Goal: Information Seeking & Learning: Learn about a topic

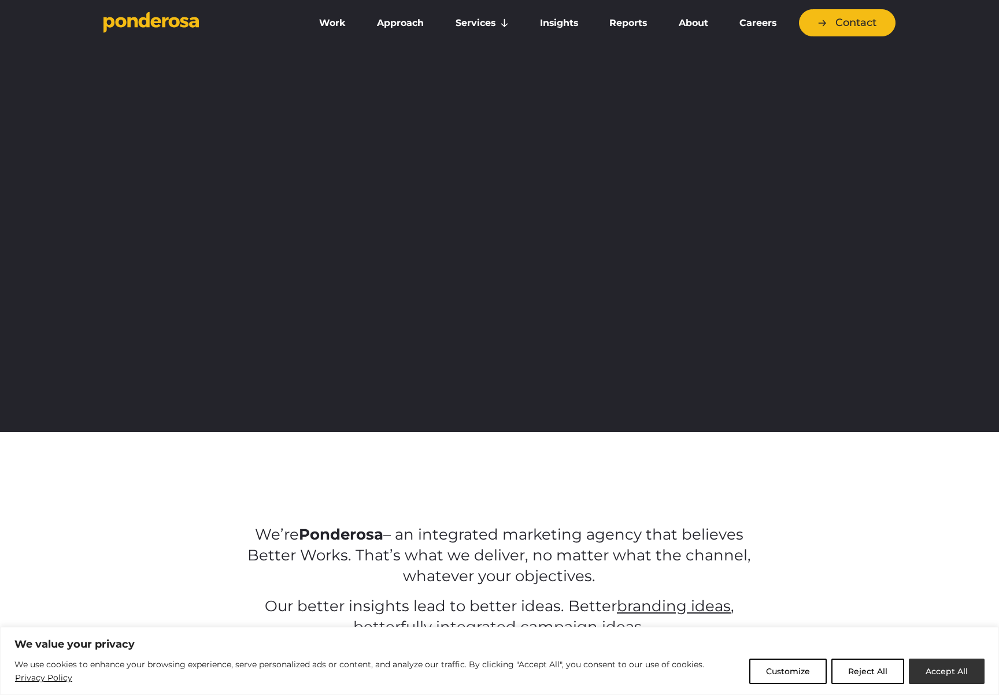
click at [932, 663] on button "Accept All" at bounding box center [947, 671] width 76 height 25
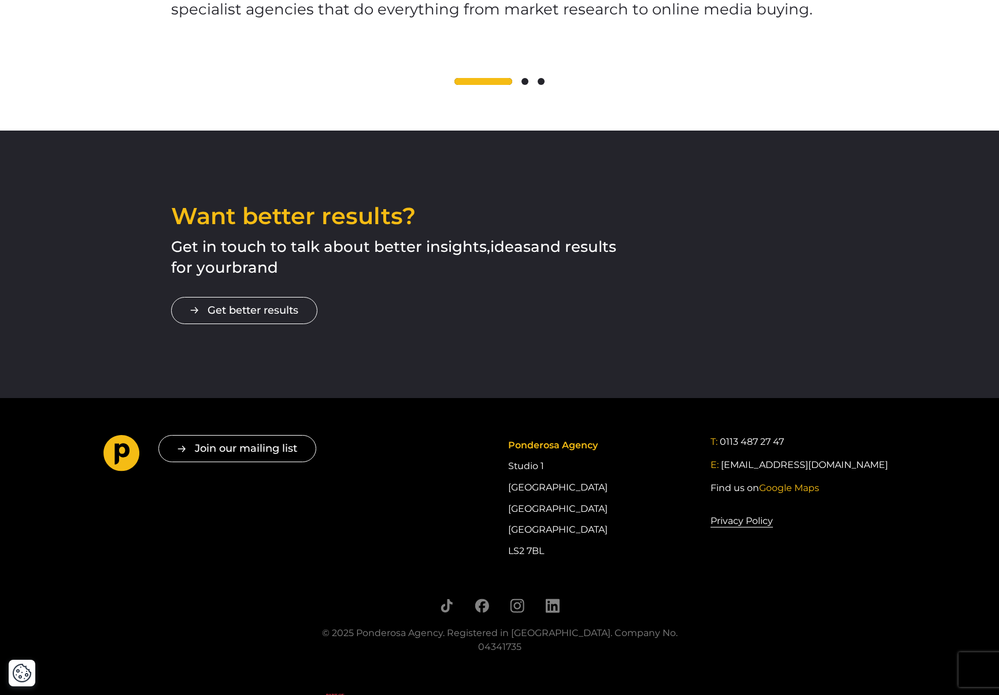
scroll to position [1881, 0]
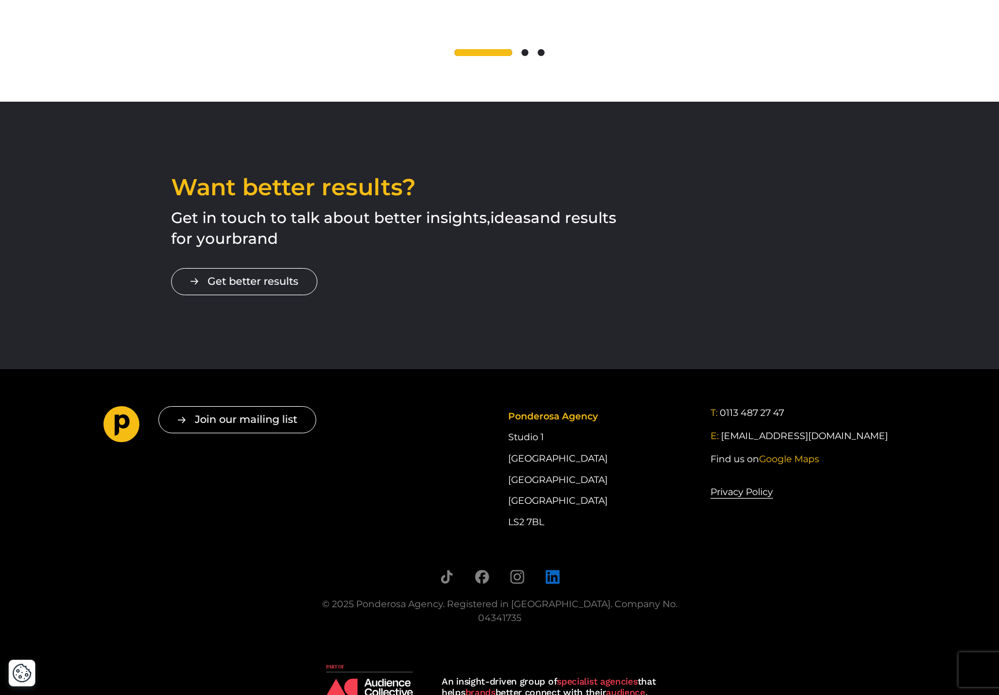
click at [552, 570] on icon "Follow us on LinkedIn" at bounding box center [552, 577] width 14 height 14
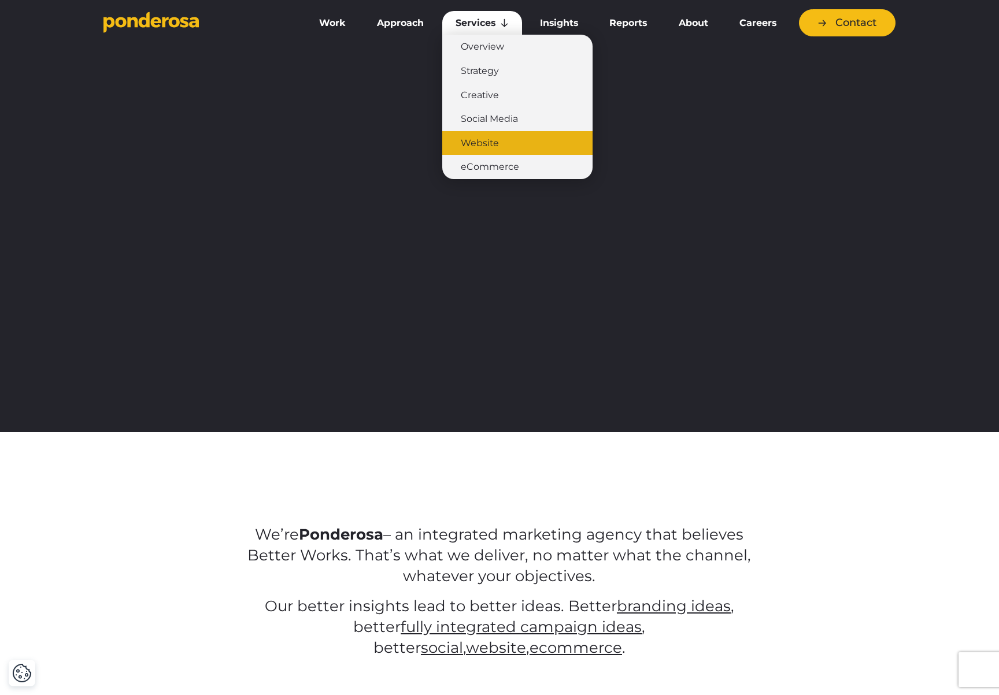
click at [487, 146] on link "Website" at bounding box center [517, 143] width 150 height 24
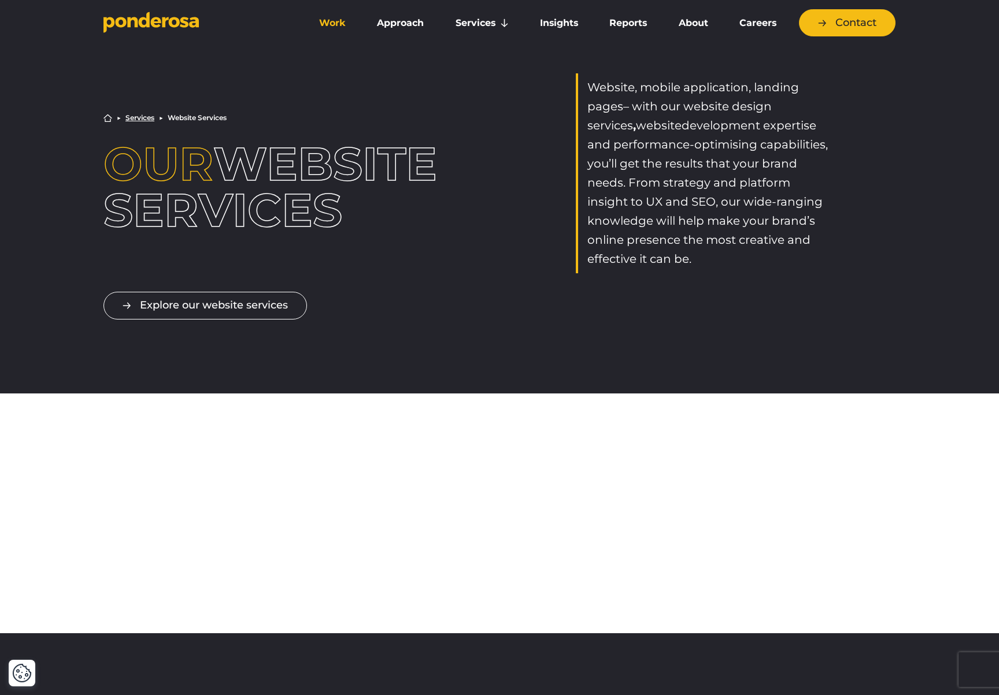
click at [317, 23] on link "Work" at bounding box center [332, 23] width 53 height 24
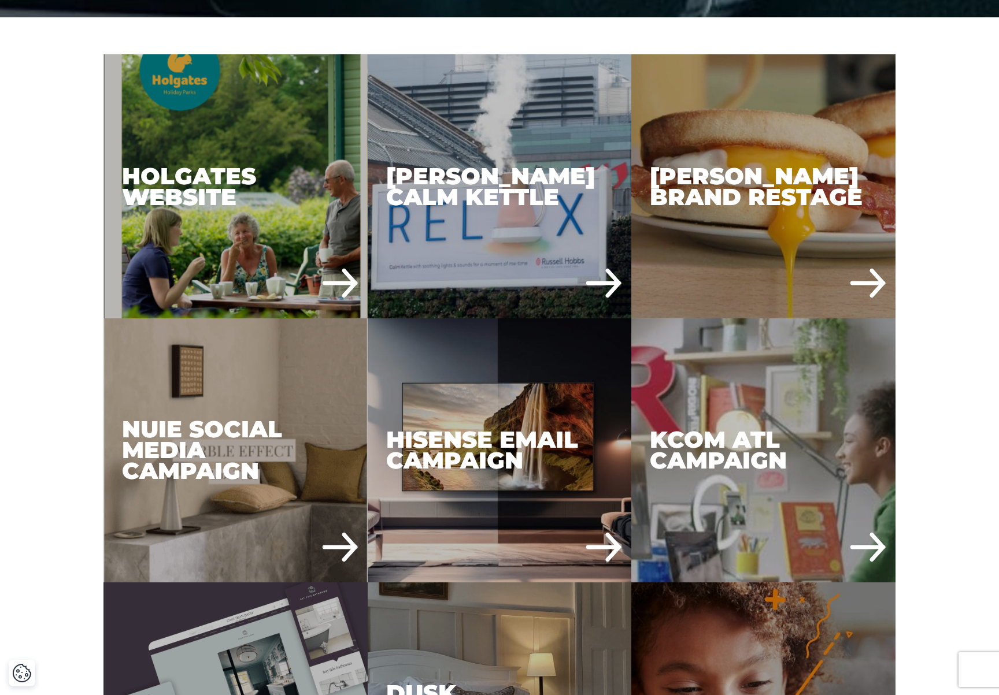
scroll to position [613, 0]
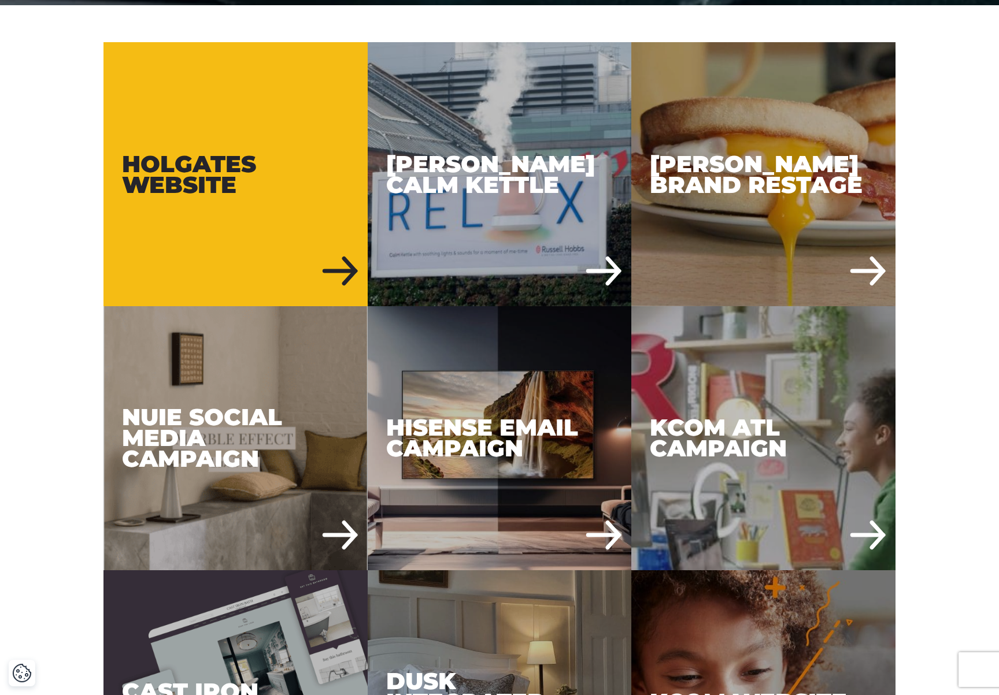
click at [214, 168] on div "Holgates Website" at bounding box center [235, 174] width 264 height 264
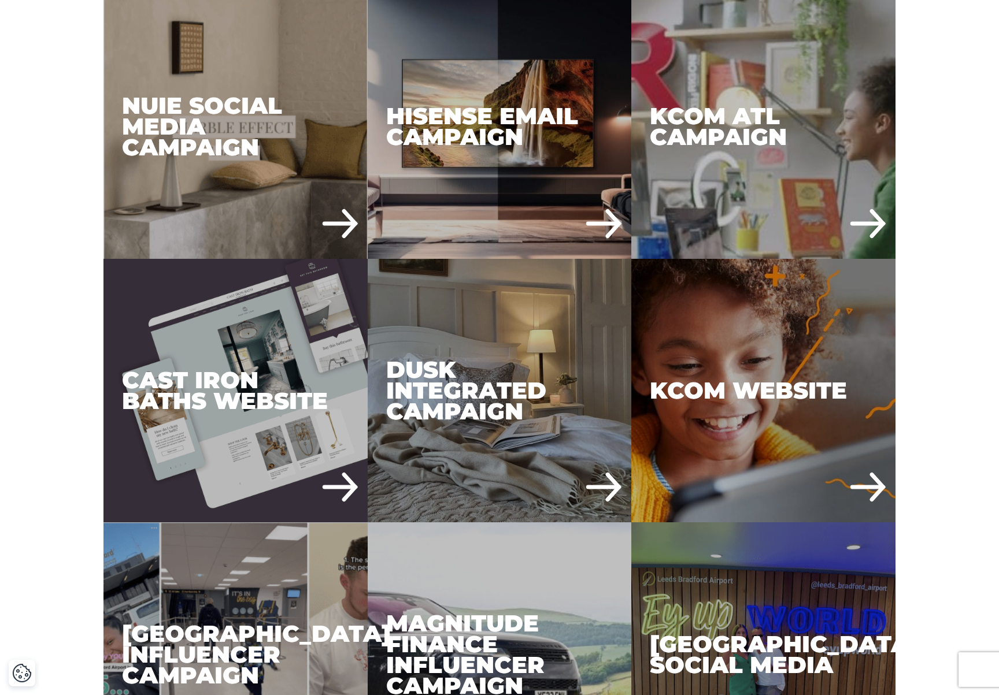
scroll to position [1019, 0]
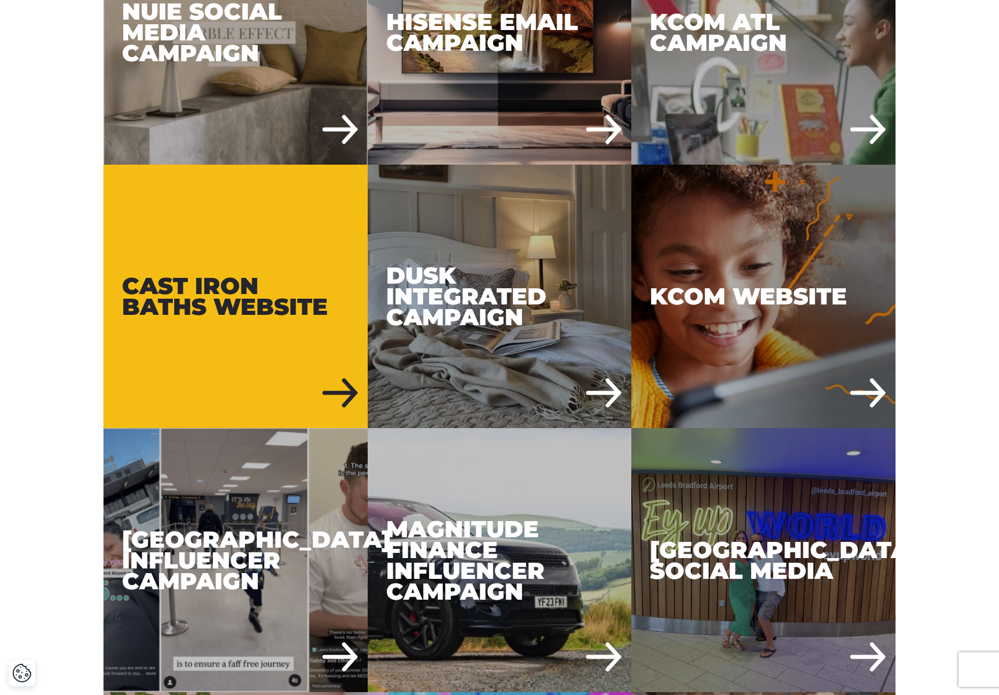
click at [212, 351] on div "Cast Iron Baths Website" at bounding box center [235, 297] width 264 height 264
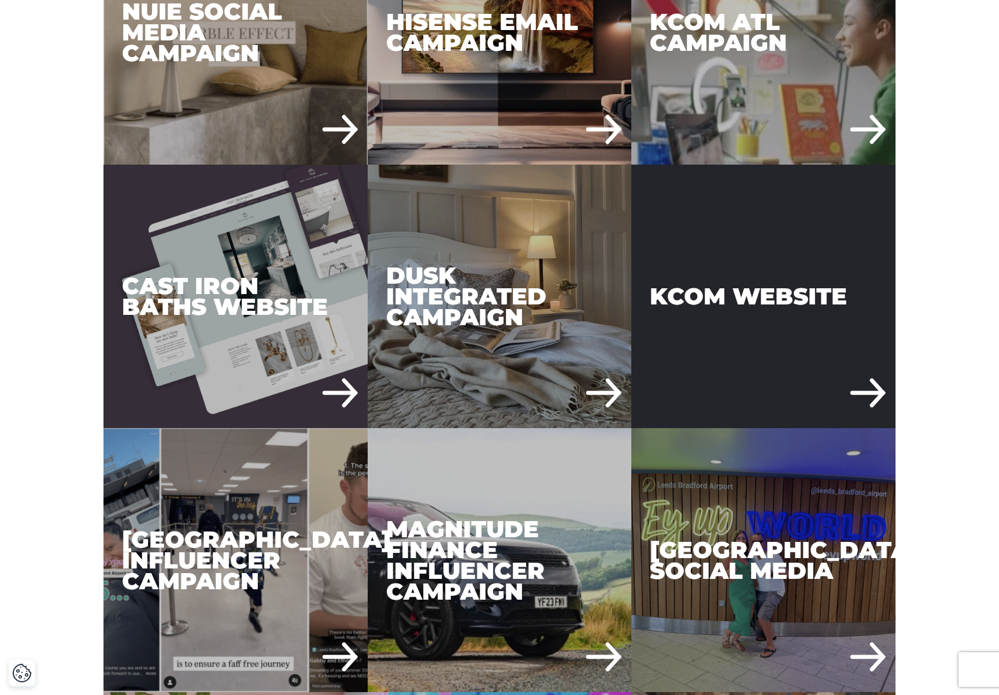
click at [674, 351] on div "KCOM Website" at bounding box center [763, 297] width 264 height 264
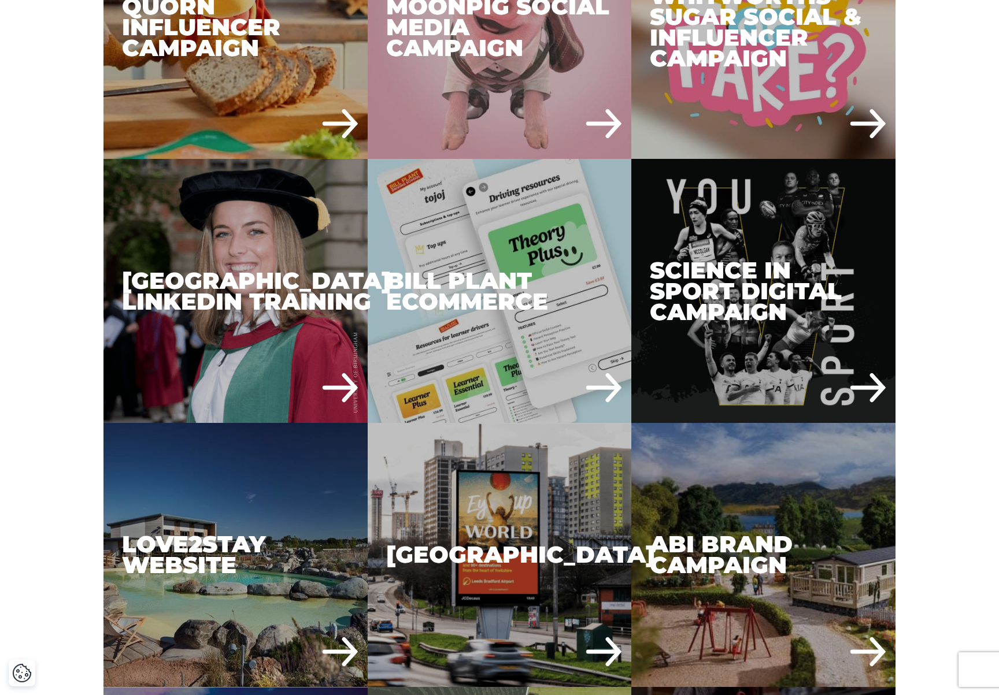
scroll to position [2177, 0]
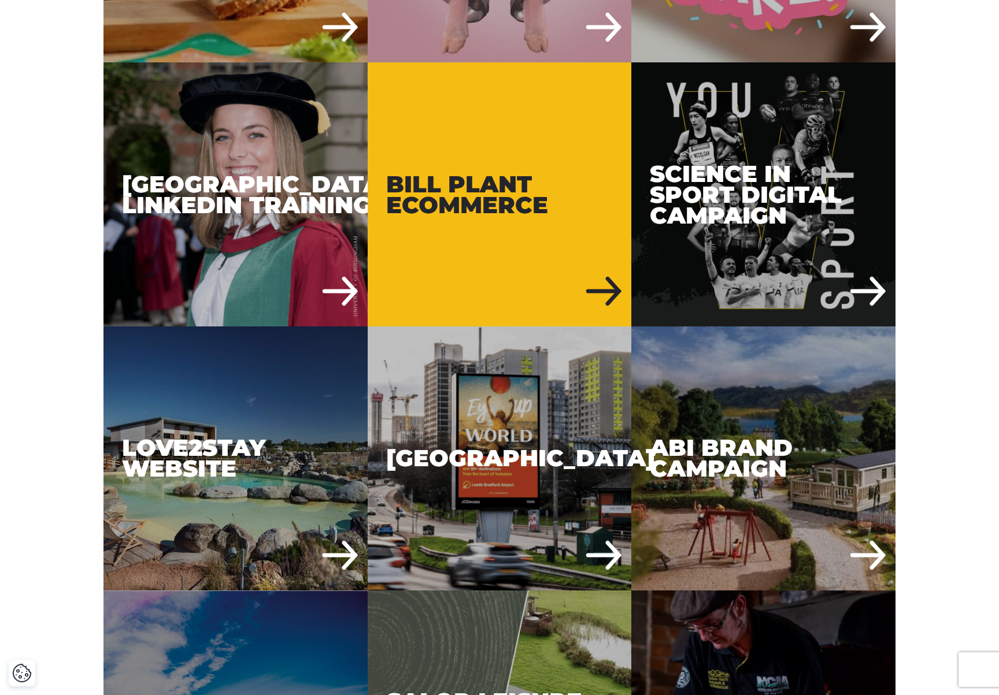
click at [511, 249] on div "Bill Plant eCommerce" at bounding box center [500, 194] width 264 height 264
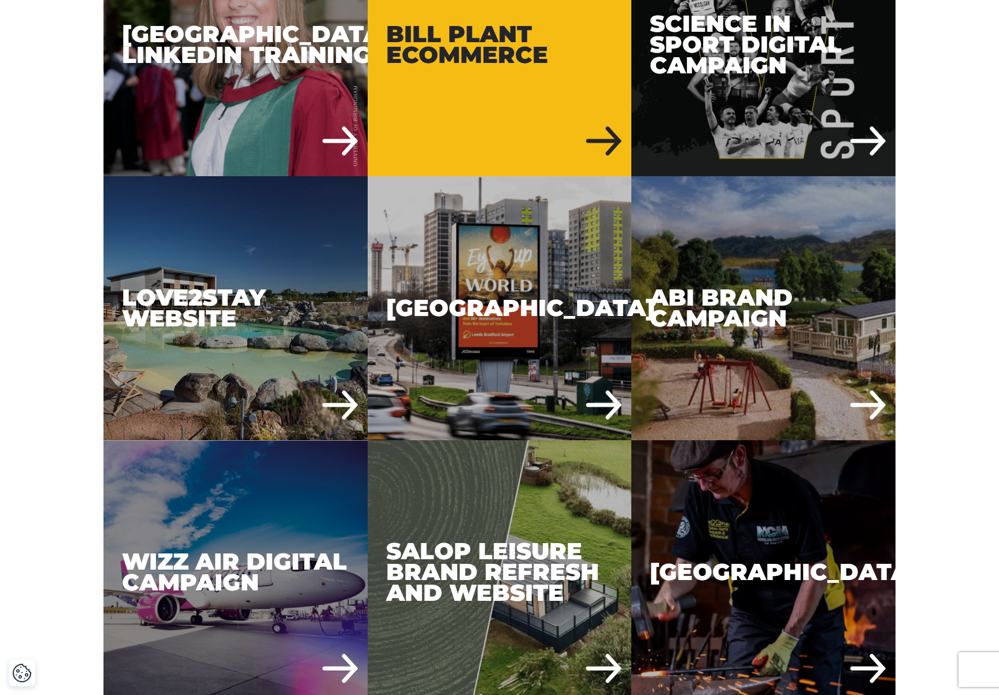
scroll to position [2328, 0]
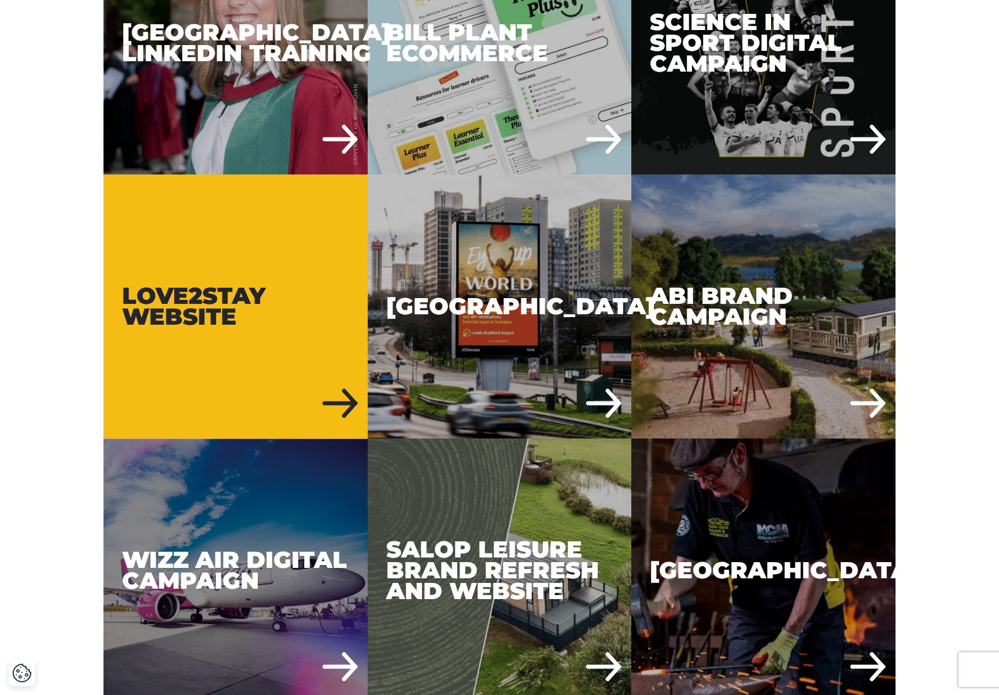
click at [311, 320] on div "Love2Stay Website" at bounding box center [235, 307] width 264 height 264
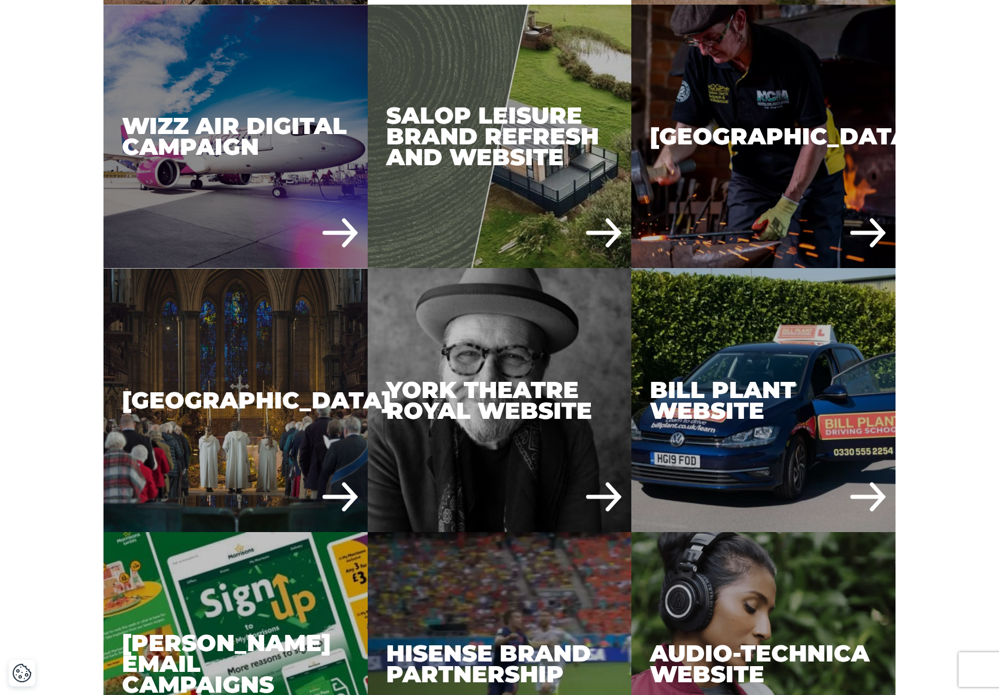
scroll to position [2882, 0]
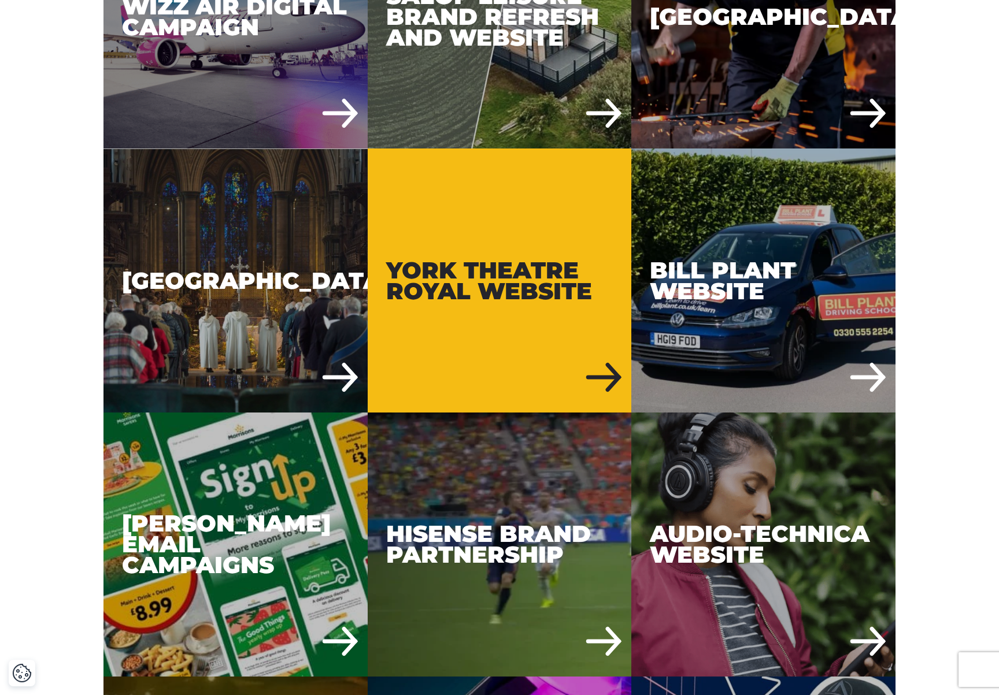
click at [516, 320] on div "York Theatre Royal Website" at bounding box center [500, 281] width 264 height 264
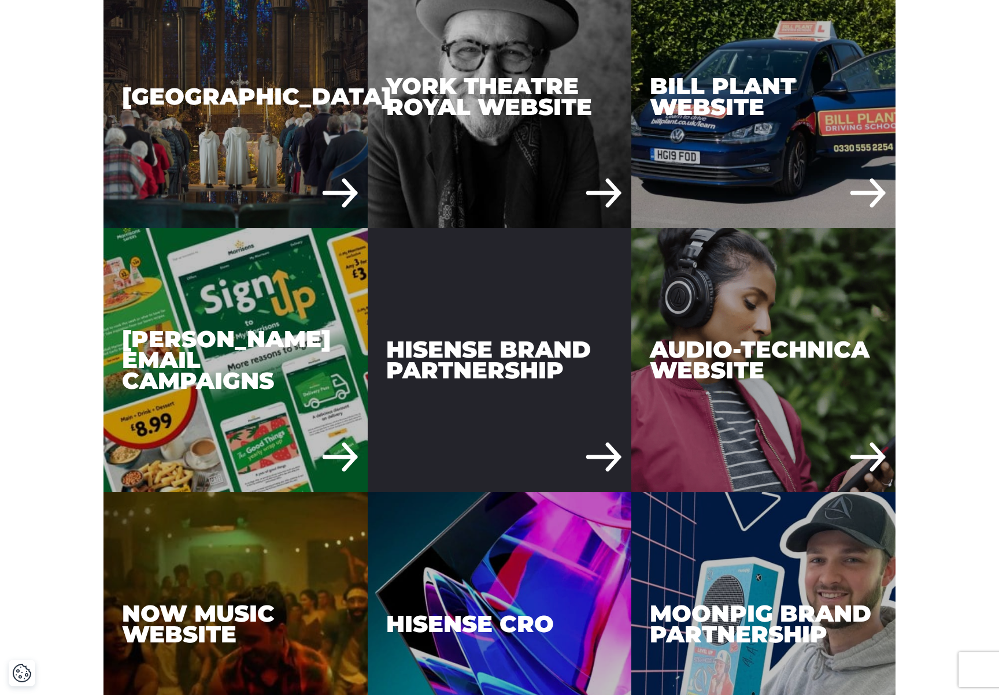
scroll to position [3320, 0]
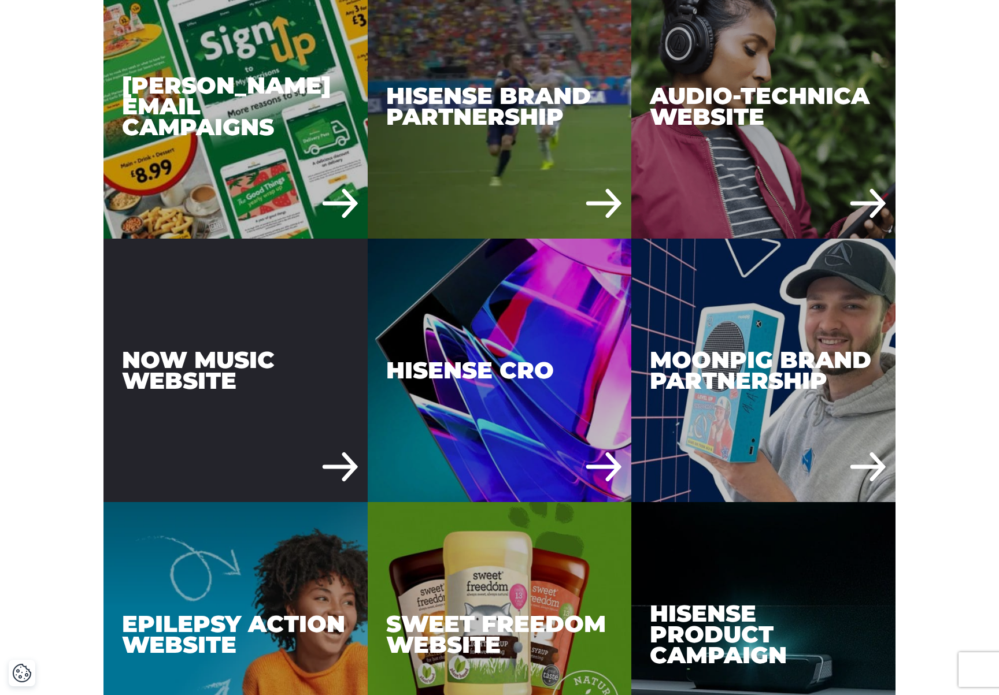
click at [258, 410] on div "NOW Music Website" at bounding box center [235, 371] width 264 height 264
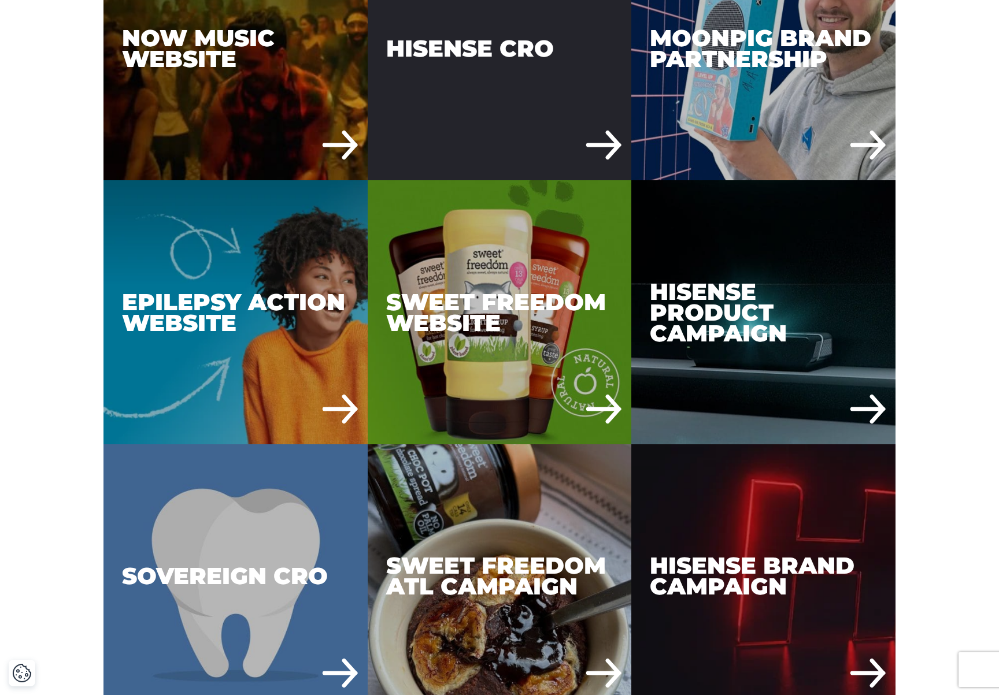
scroll to position [3707, 0]
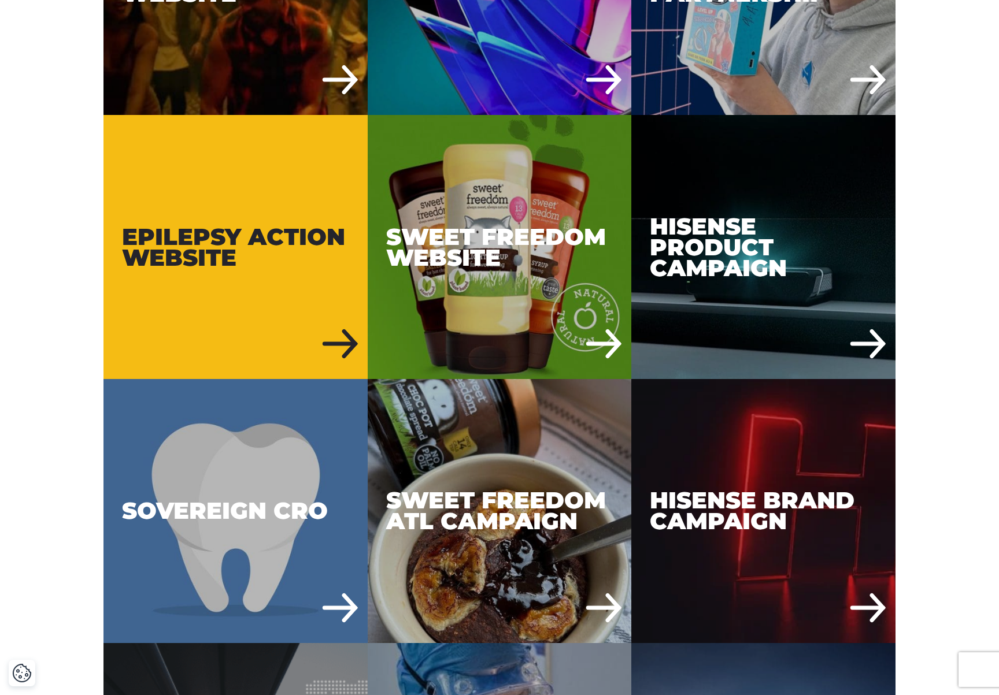
click at [272, 285] on div "Epilepsy Action Website" at bounding box center [235, 247] width 264 height 264
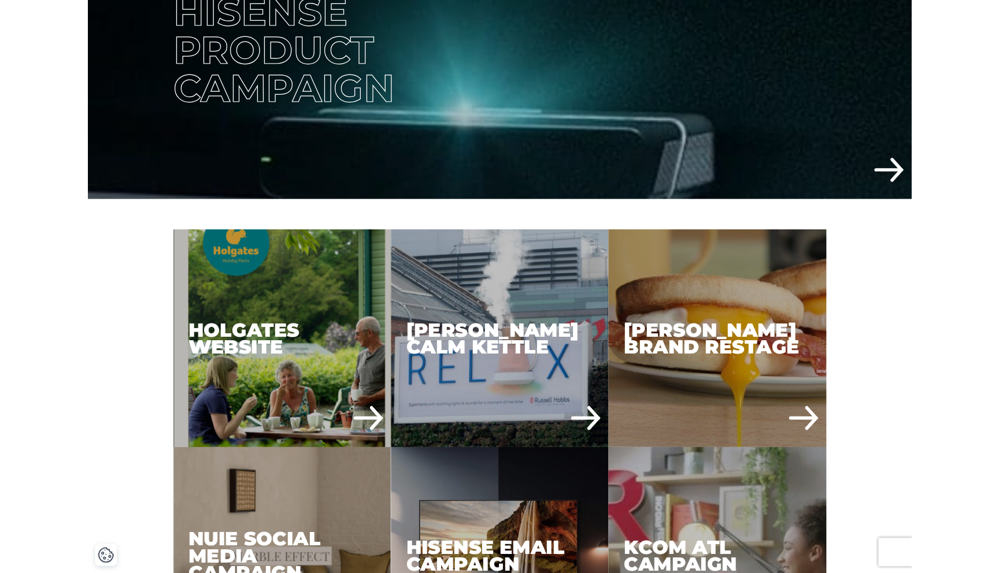
scroll to position [555, 0]
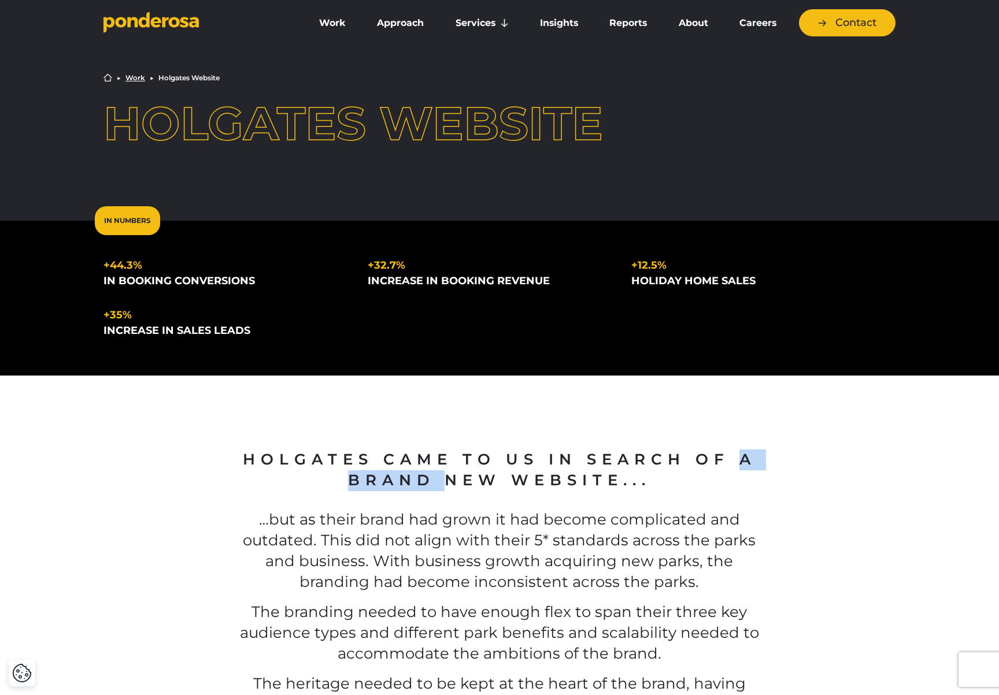
drag, startPoint x: 248, startPoint y: 459, endPoint x: 369, endPoint y: 457, distance: 120.8
click at [369, 457] on h2 "Holgates came to us in search of a brand new website..." at bounding box center [499, 471] width 522 height 42
copy h2 "Holgates"
click at [178, 79] on li "Holgates Website" at bounding box center [188, 78] width 61 height 7
click at [142, 79] on link "Work" at bounding box center [135, 78] width 20 height 7
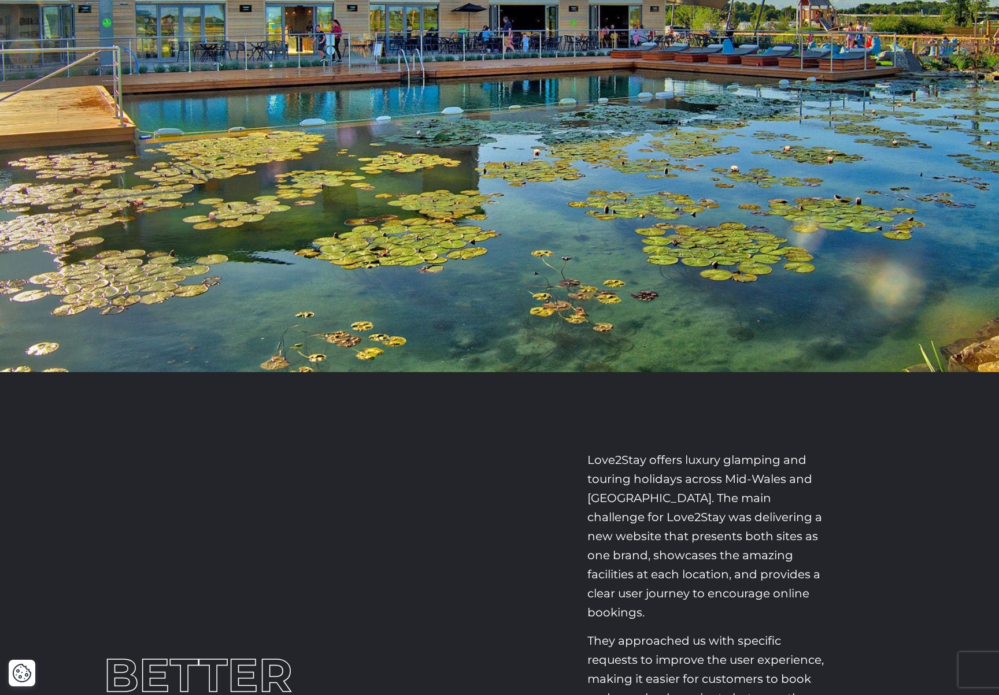
scroll to position [889, 0]
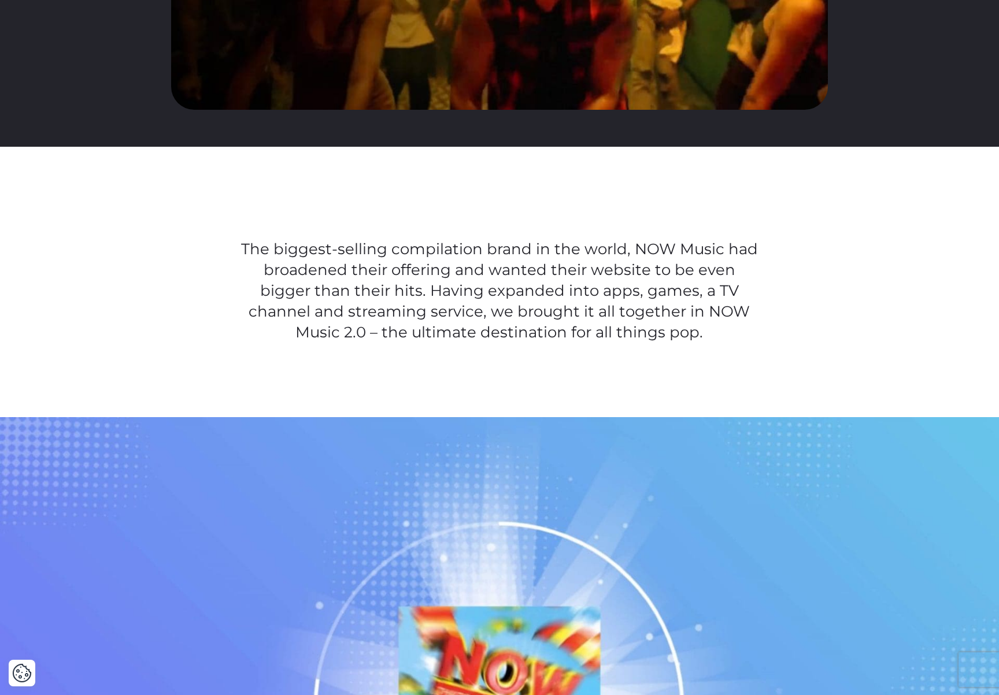
scroll to position [892, 0]
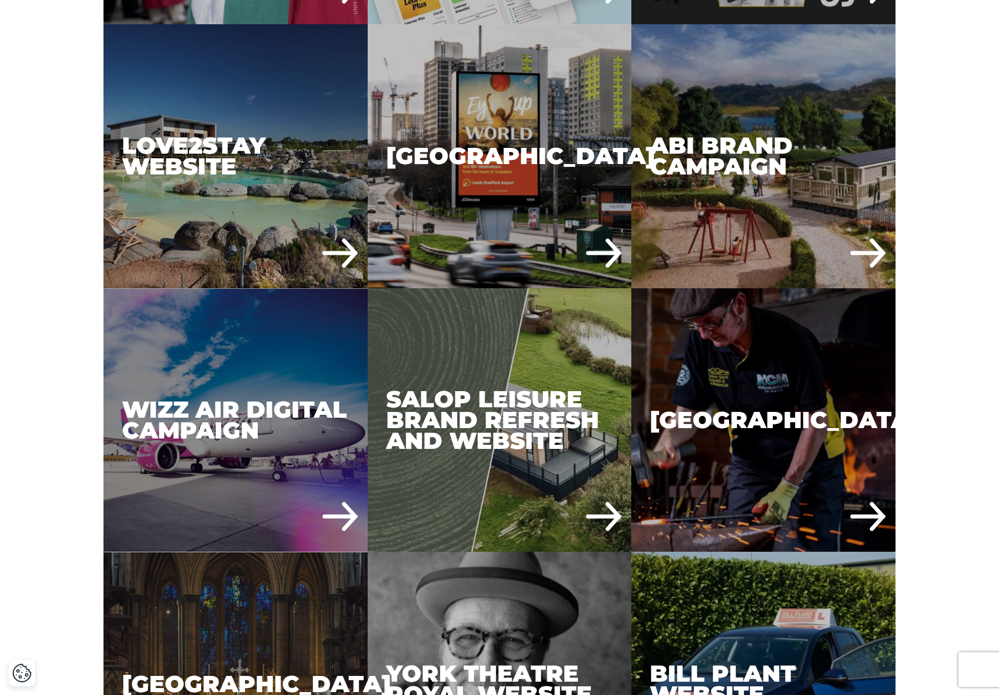
scroll to position [2606, 0]
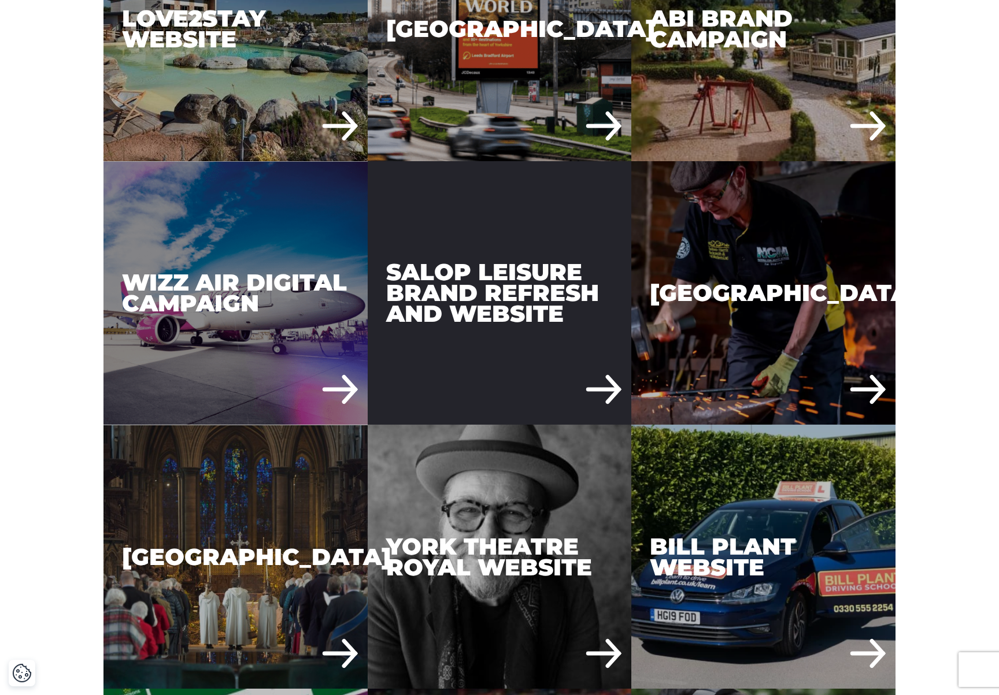
click at [522, 354] on div "Salop Leisure Brand refresh and website" at bounding box center [500, 293] width 264 height 264
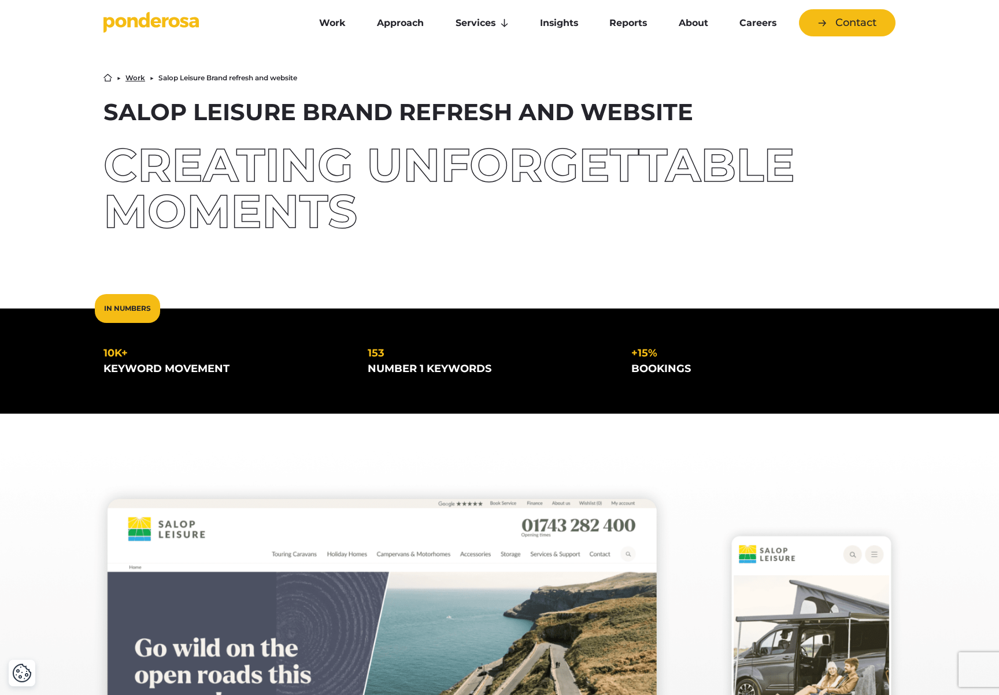
drag, startPoint x: 106, startPoint y: 113, endPoint x: 294, endPoint y: 114, distance: 188.4
click at [294, 114] on h1 "Salop Leisure Brand refresh and website" at bounding box center [499, 112] width 792 height 23
copy h1 "Salop Leisure"
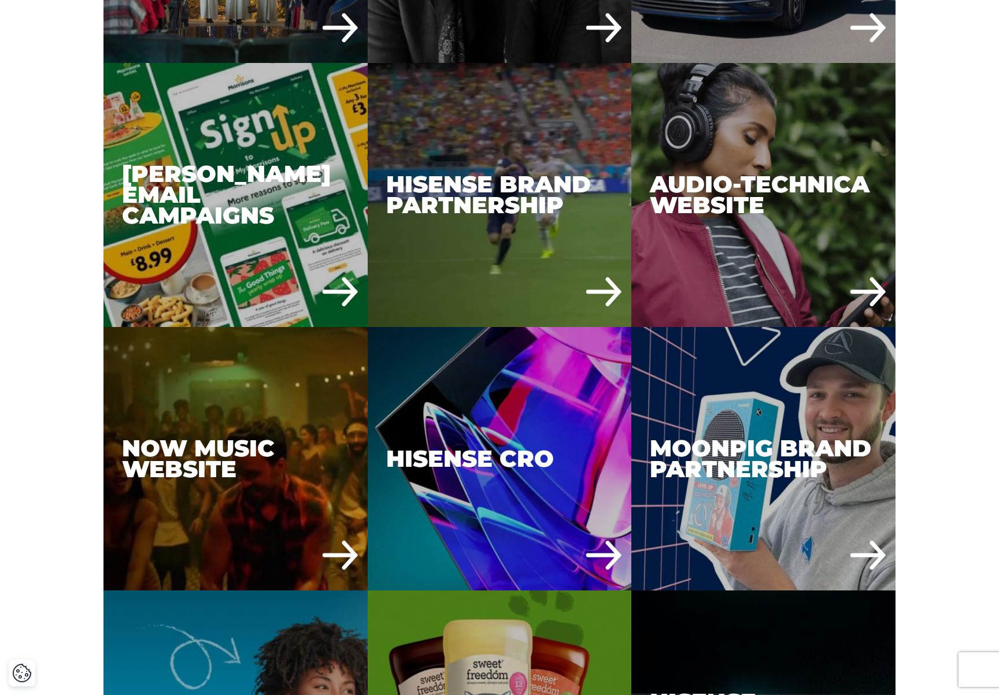
scroll to position [3364, 0]
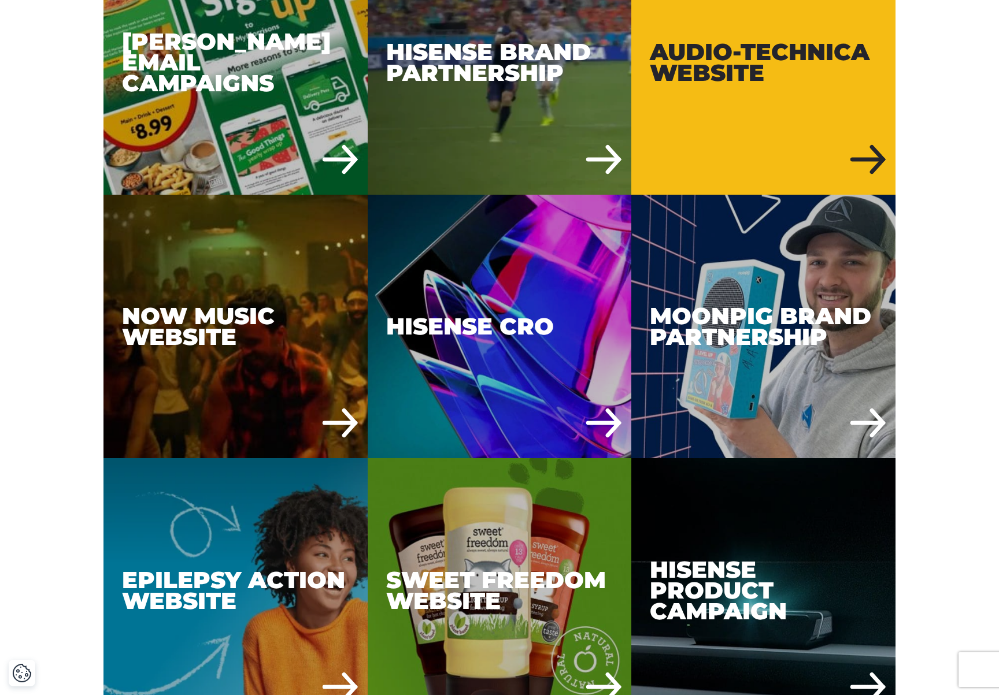
click at [761, 102] on div "Audio-Technica Website" at bounding box center [763, 63] width 264 height 264
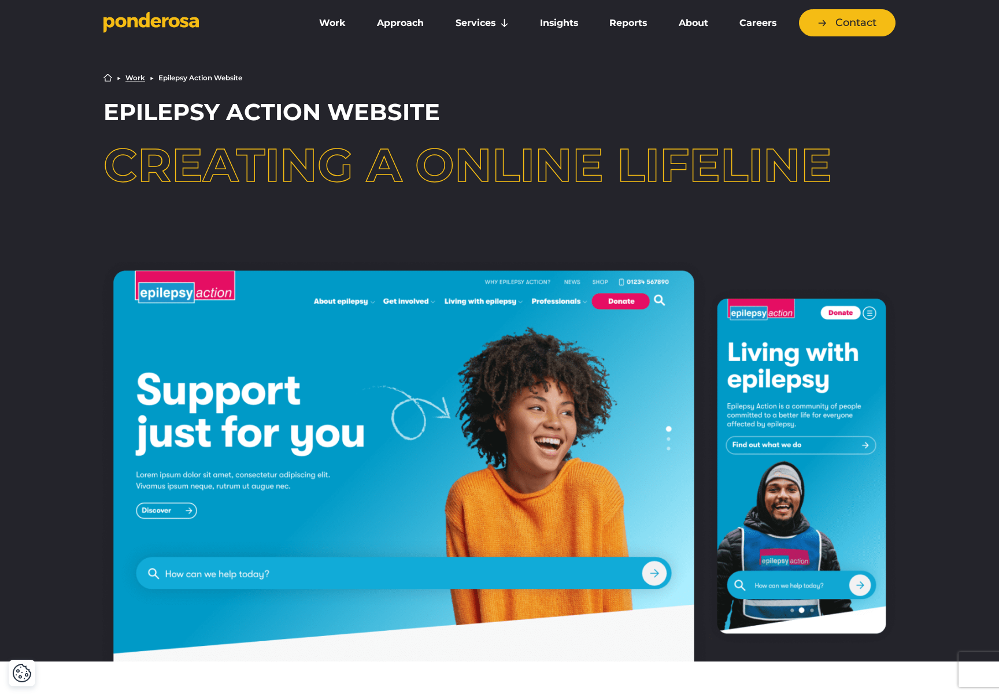
drag, startPoint x: 104, startPoint y: 113, endPoint x: 451, endPoint y: 112, distance: 347.3
click at [451, 112] on h1 "Epilepsy Action Website" at bounding box center [499, 112] width 792 height 23
copy h1 "Epilepsy Action Website"
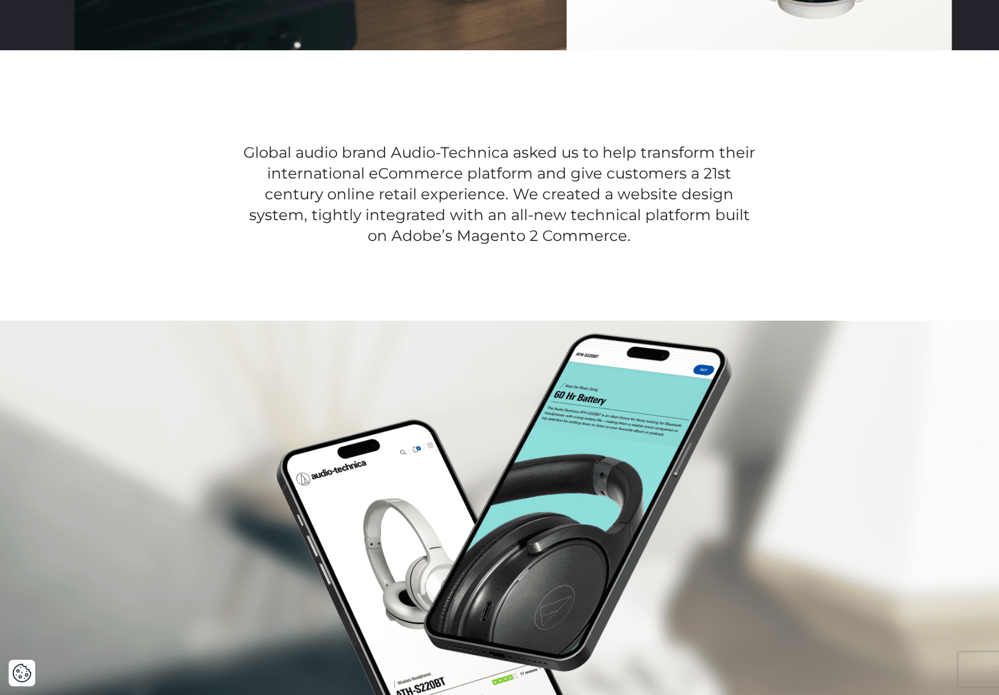
scroll to position [855, 0]
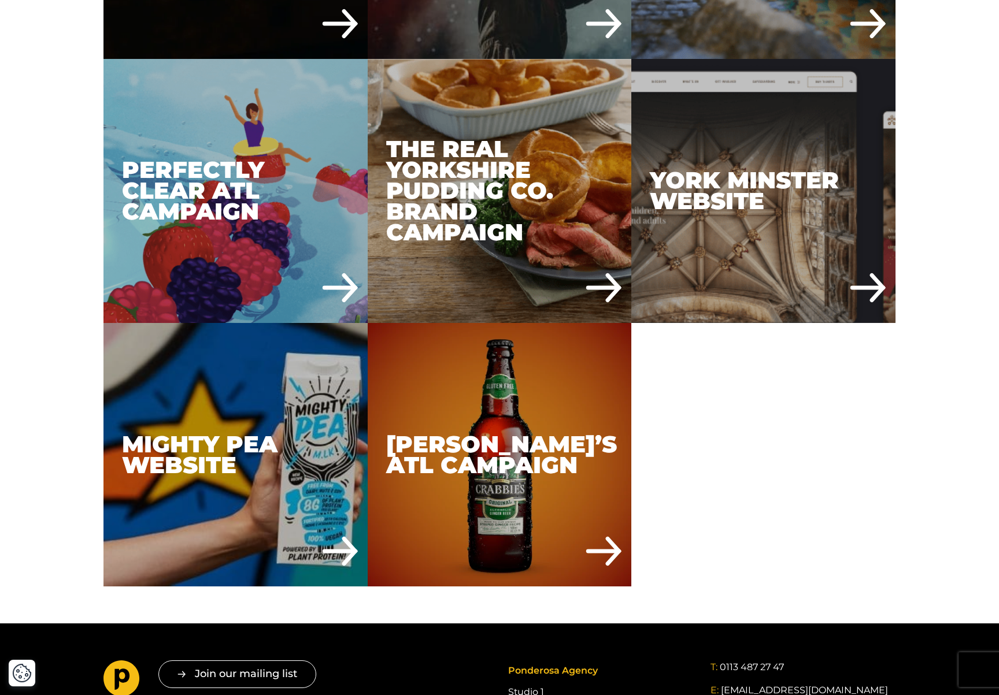
scroll to position [4540, 0]
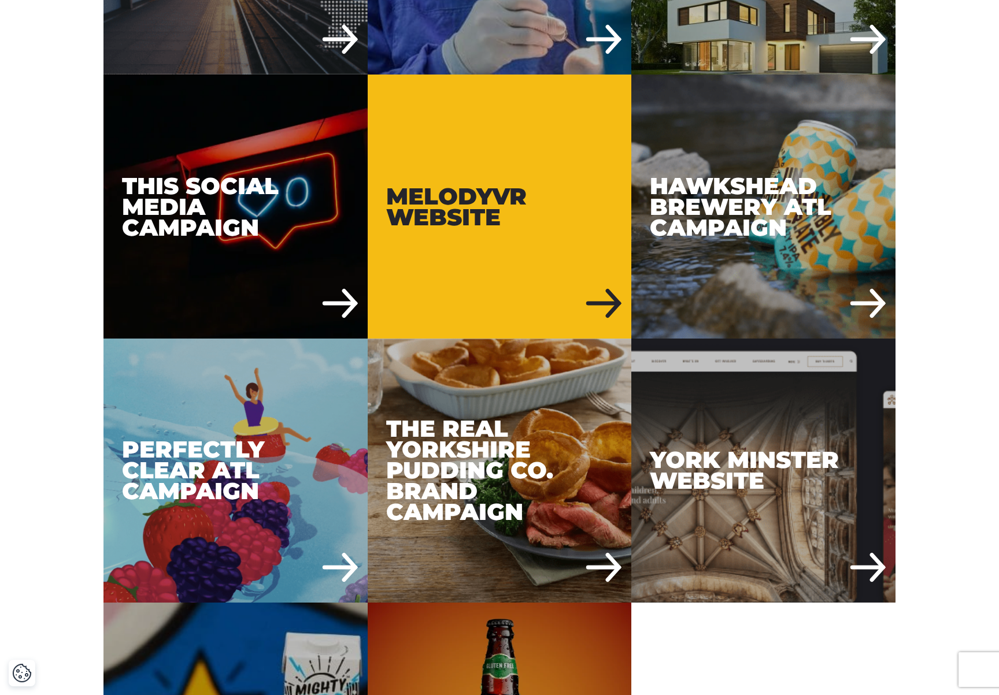
click at [480, 244] on div "MelodyVR Website" at bounding box center [500, 207] width 264 height 264
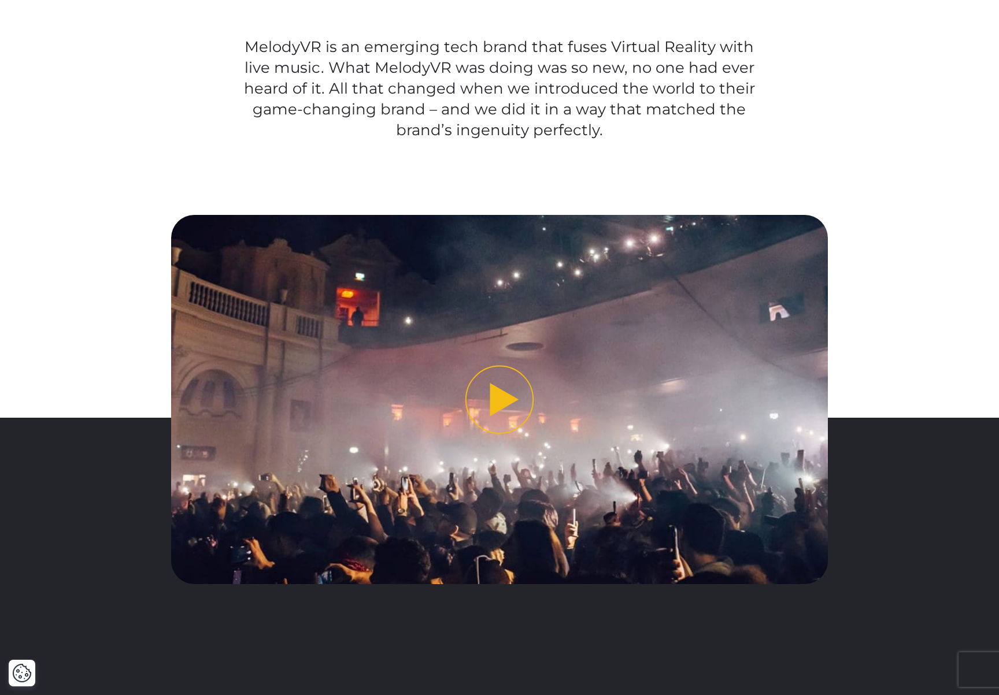
scroll to position [952, 0]
